Goal: Navigation & Orientation: Find specific page/section

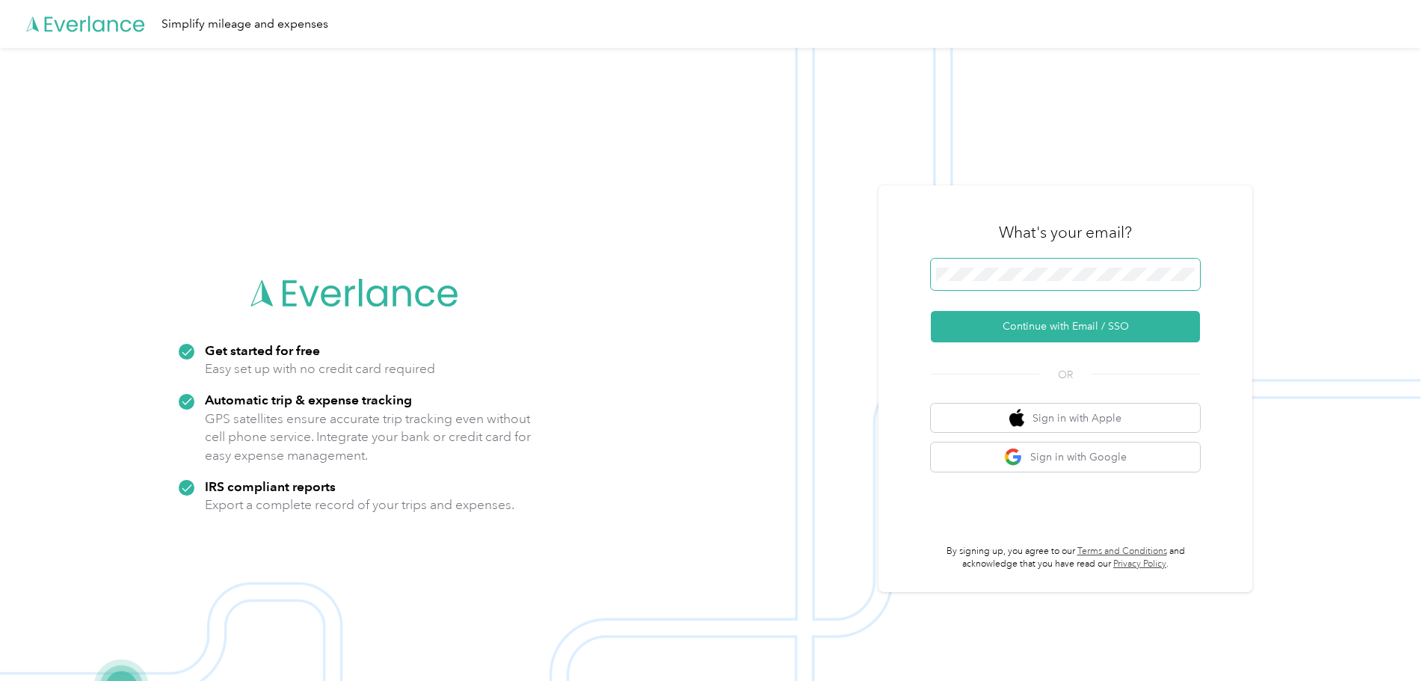
click at [1007, 281] on span at bounding box center [1065, 274] width 269 height 31
click at [986, 327] on button "Continue with Email / SSO" at bounding box center [1065, 326] width 269 height 31
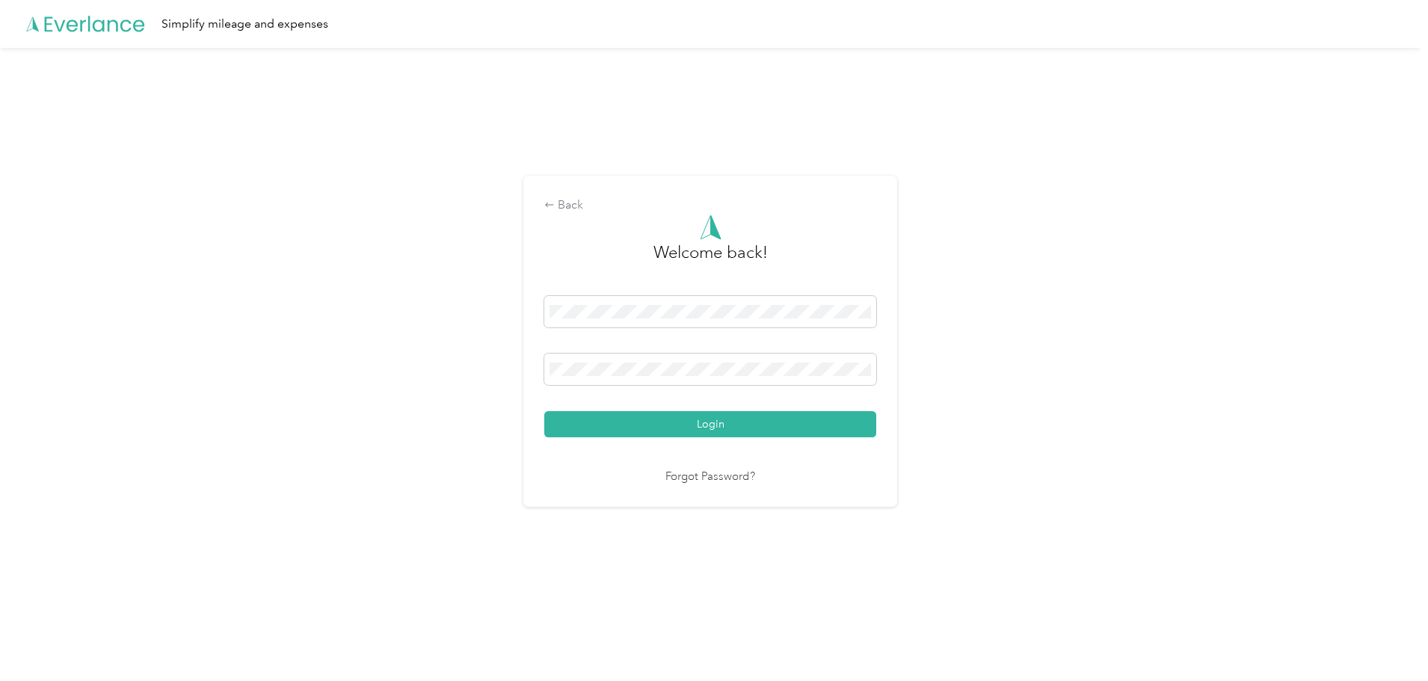
drag, startPoint x: 705, startPoint y: 418, endPoint x: 697, endPoint y: 419, distance: 8.3
click at [704, 418] on button "Login" at bounding box center [710, 424] width 332 height 26
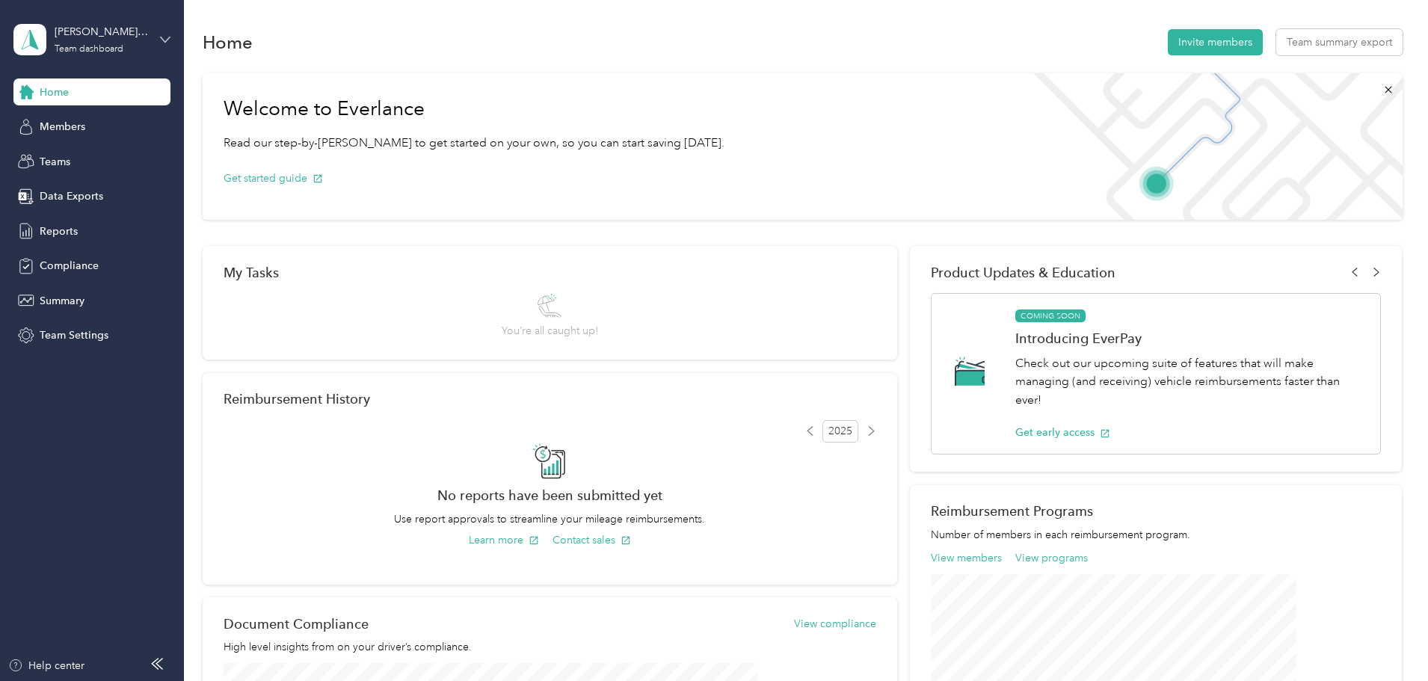
click at [163, 37] on icon at bounding box center [165, 39] width 10 height 10
click at [111, 156] on div "Personal dashboard" at bounding box center [74, 157] width 94 height 16
